Goal: Information Seeking & Learning: Learn about a topic

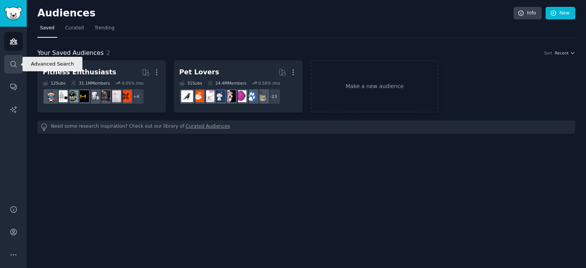
click at [12, 58] on link "Search" at bounding box center [13, 64] width 19 height 19
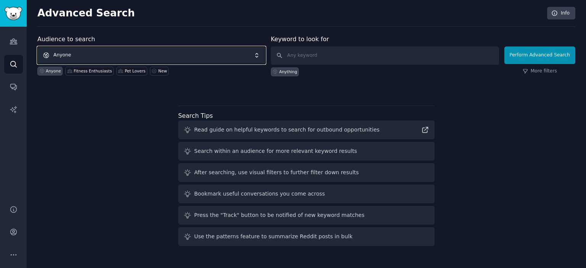
click at [127, 56] on span "Anyone" at bounding box center [151, 56] width 228 height 18
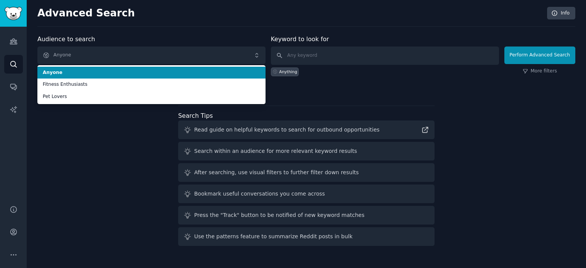
click at [165, 33] on div "Advanced Search Info Audience to search Anyone Anyone Fitness Enthusiasts Pet L…" at bounding box center [306, 134] width 559 height 268
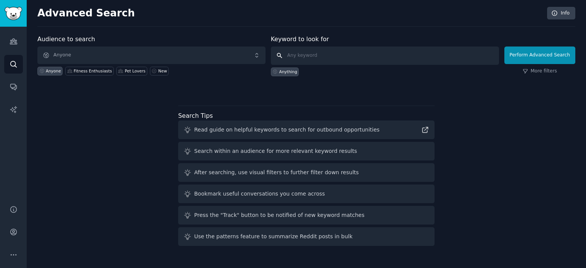
click at [333, 60] on input "text" at bounding box center [385, 56] width 228 height 18
type input "digital planner"
click button "Perform Advanced Search" at bounding box center [539, 56] width 71 height 18
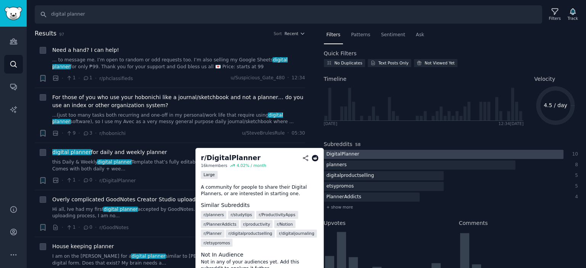
click at [401, 151] on div at bounding box center [444, 155] width 240 height 10
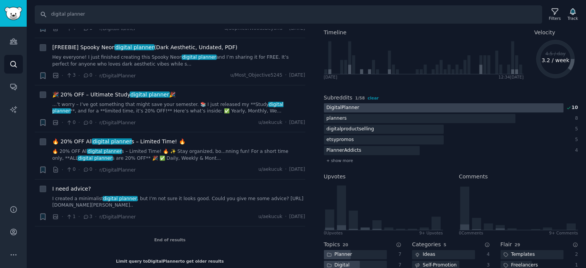
scroll to position [43, 0]
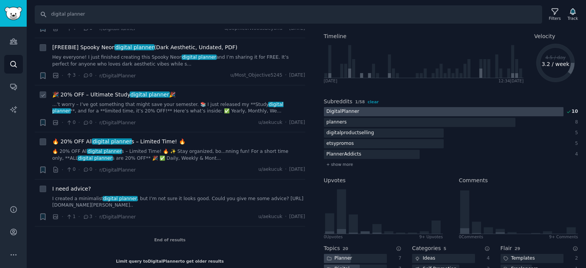
click at [231, 101] on link "...’t worry – I’ve got something that might save your semester. 📚 I just releas…" at bounding box center [178, 107] width 253 height 13
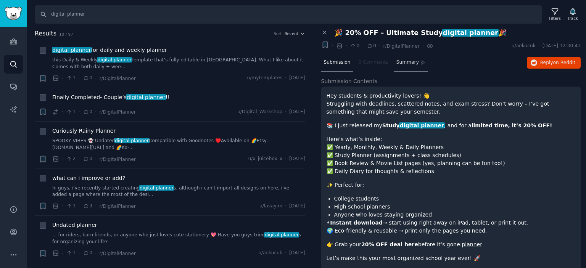
click at [402, 59] on span "Summary" at bounding box center [407, 62] width 23 height 7
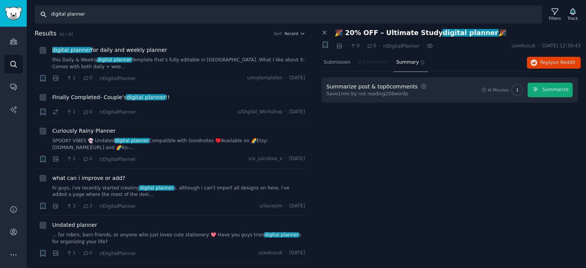
click at [212, 16] on input "digital planner" at bounding box center [288, 14] width 507 height 18
click at [17, 61] on icon "Sidebar" at bounding box center [14, 64] width 8 height 8
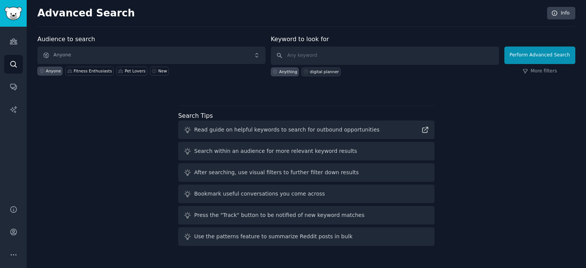
click at [326, 70] on div "digital planner" at bounding box center [324, 71] width 29 height 5
type input "digital planner"
click at [565, 12] on link "Info" at bounding box center [561, 13] width 28 height 13
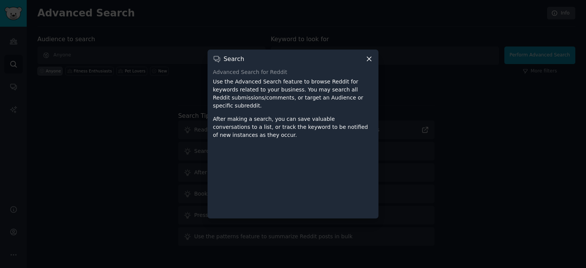
click at [371, 63] on icon at bounding box center [369, 59] width 8 height 8
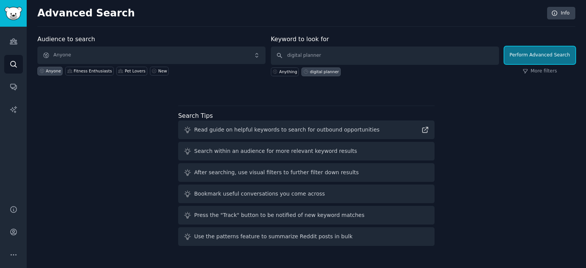
click at [555, 53] on button "Perform Advanced Search" at bounding box center [539, 56] width 71 height 18
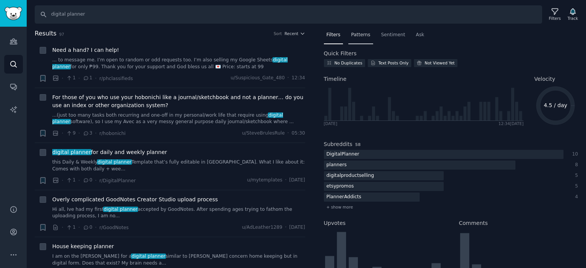
click at [354, 36] on span "Patterns" at bounding box center [360, 35] width 19 height 7
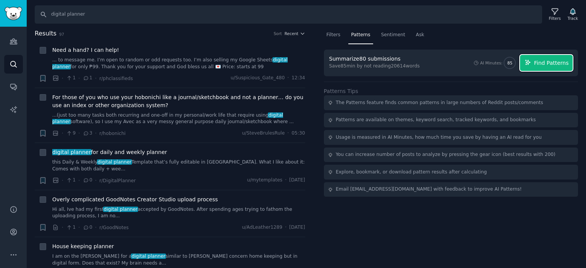
click at [551, 59] on span "Find Patterns" at bounding box center [551, 63] width 35 height 8
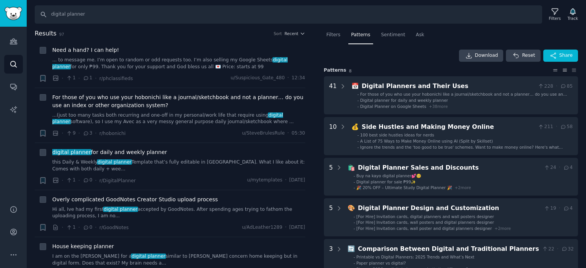
click at [555, 72] on icon at bounding box center [555, 70] width 8 height 5
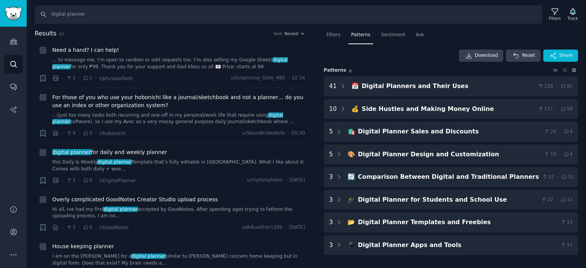
click at [573, 71] on icon at bounding box center [574, 70] width 8 height 5
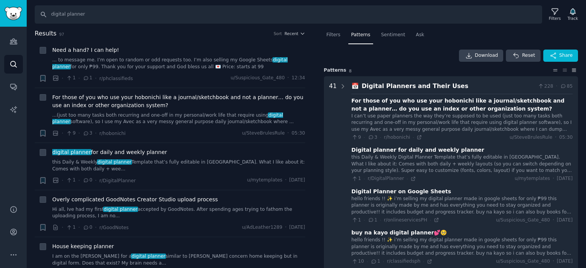
click at [555, 71] on icon at bounding box center [555, 70] width 8 height 5
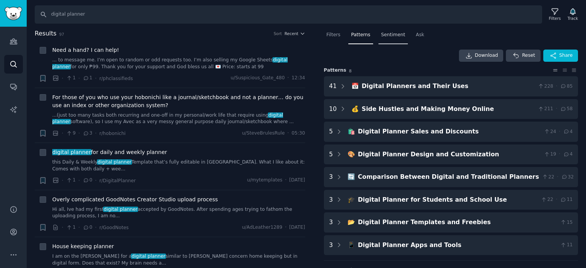
click at [396, 37] on span "Sentiment" at bounding box center [393, 35] width 24 height 7
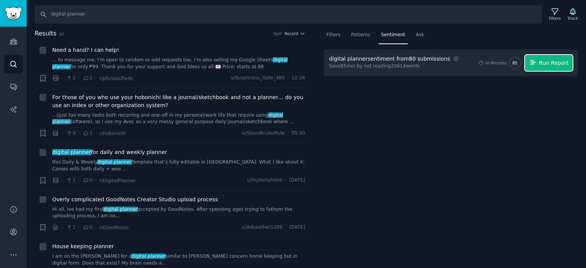
click at [550, 64] on span "Run Report" at bounding box center [554, 63] width 30 height 8
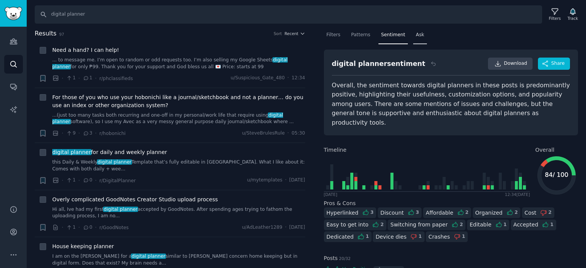
click at [416, 33] on span "Ask" at bounding box center [420, 35] width 8 height 7
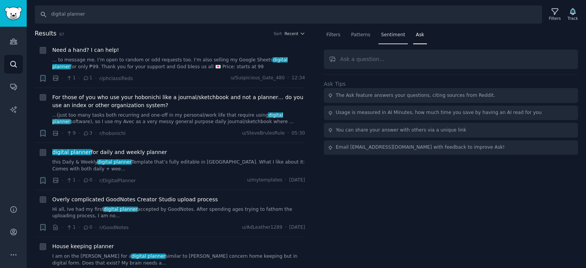
click at [383, 35] on span "Sentiment" at bounding box center [393, 35] width 24 height 7
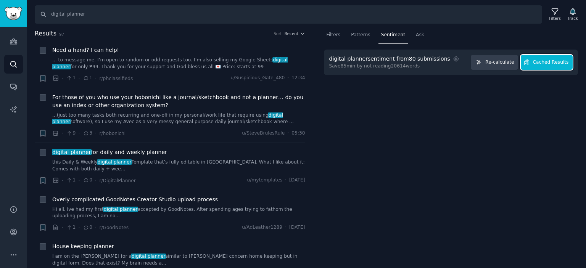
click at [554, 61] on span "Cached Results" at bounding box center [551, 62] width 36 height 7
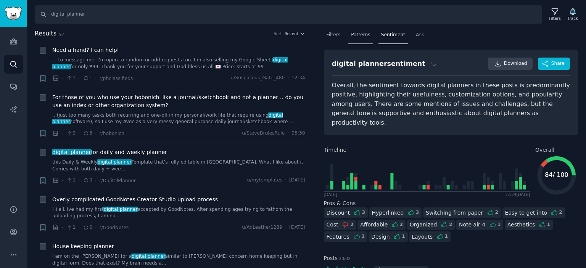
click at [360, 33] on span "Patterns" at bounding box center [360, 35] width 19 height 7
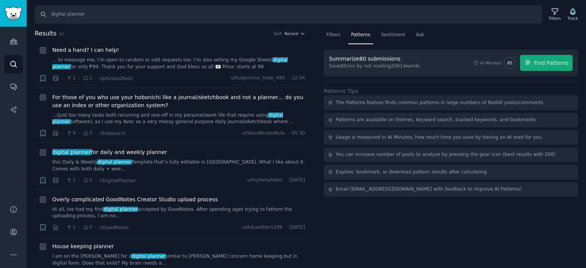
click at [421, 58] on div "Summarize 80 submissions Save 85 min by not reading 20614 words AI Minutes: 85 …" at bounding box center [451, 63] width 244 height 16
click at [339, 38] on div "Filters" at bounding box center [333, 37] width 19 height 16
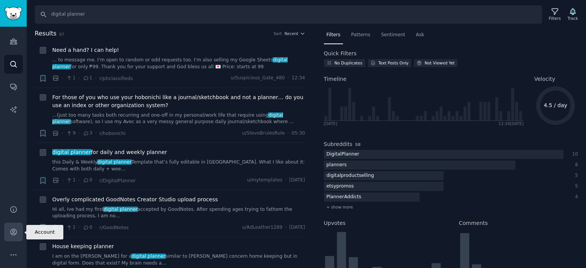
click at [12, 232] on icon "Sidebar" at bounding box center [13, 232] width 6 height 6
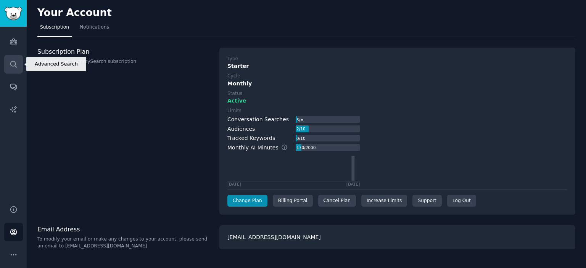
click at [20, 58] on link "Search" at bounding box center [13, 64] width 19 height 19
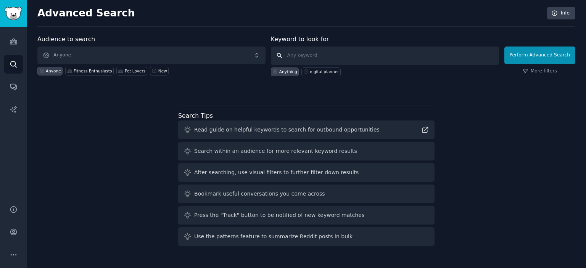
click at [368, 55] on input "text" at bounding box center [385, 56] width 228 height 18
